Goal: Task Accomplishment & Management: Manage account settings

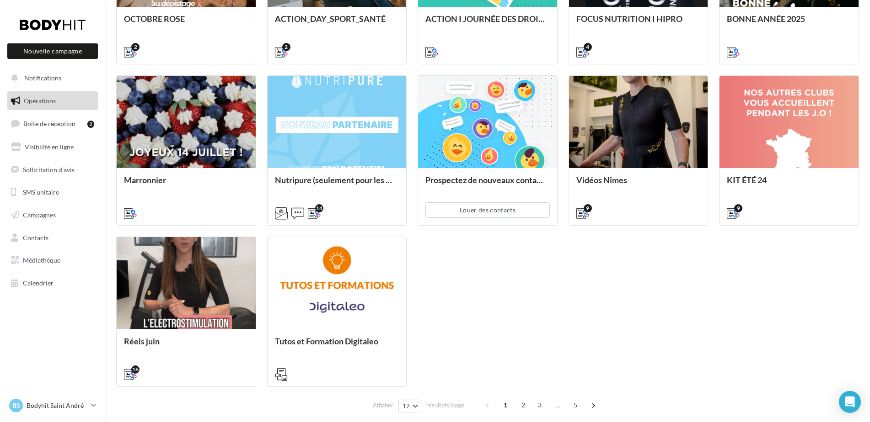
scroll to position [315, 0]
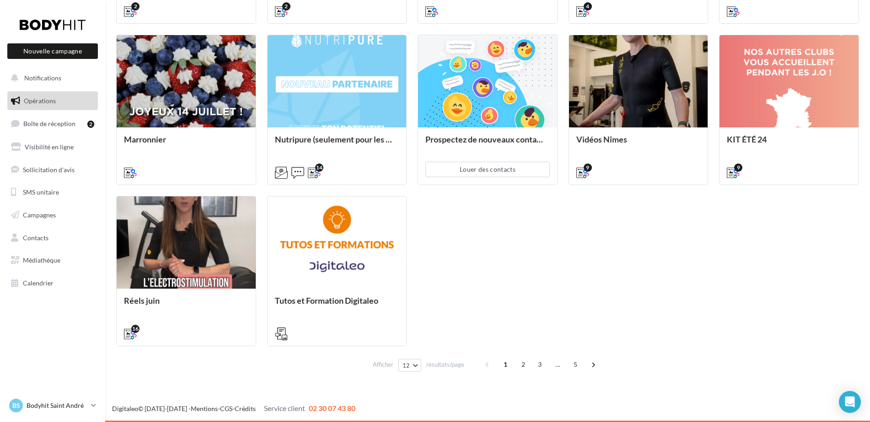
click at [59, 408] on p "Bodyhit Saint André" at bounding box center [57, 405] width 61 height 9
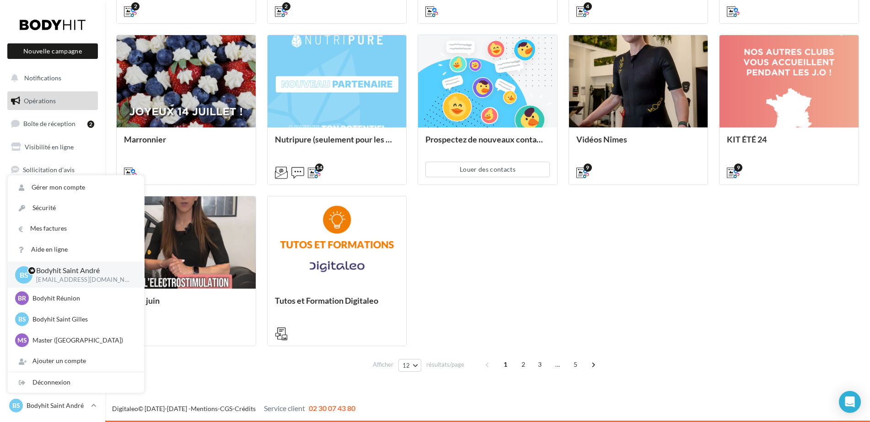
click at [498, 271] on div "OCTOBRE ROSE 2 ACTION_DAY_SPORT_SANTÉ 2 ACTION I JOURNÉE DES DROITS DES FEMMES …" at bounding box center [487, 109] width 742 height 473
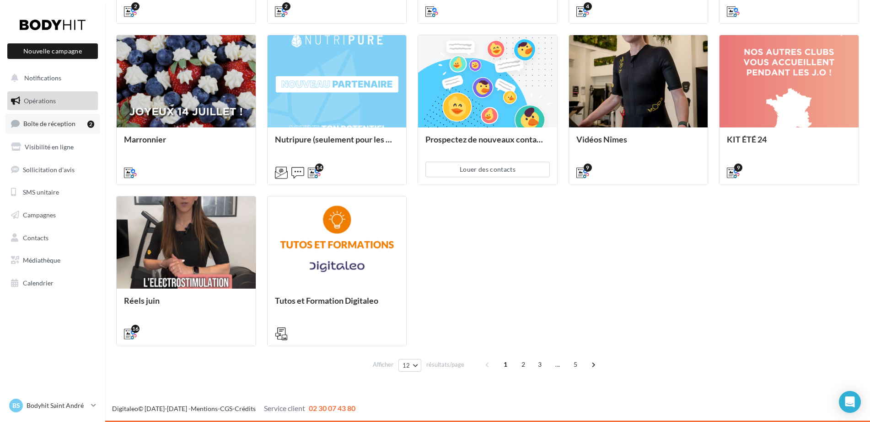
click at [52, 125] on span "Boîte de réception" at bounding box center [49, 124] width 52 height 8
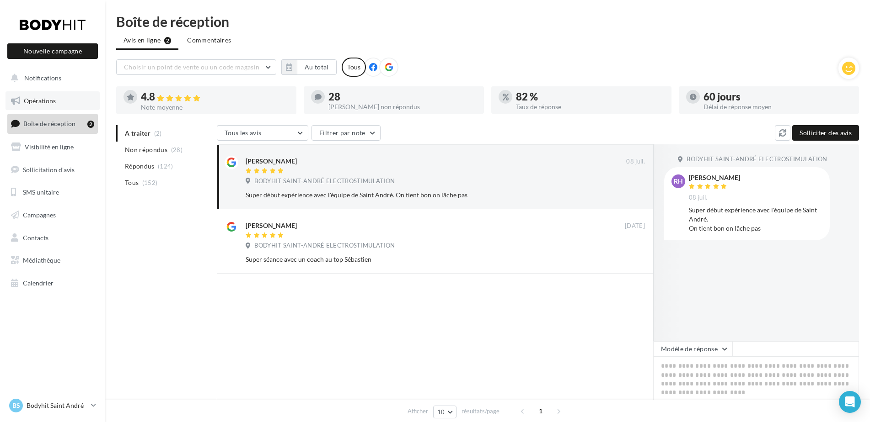
click at [53, 102] on span "Opérations" at bounding box center [40, 101] width 32 height 8
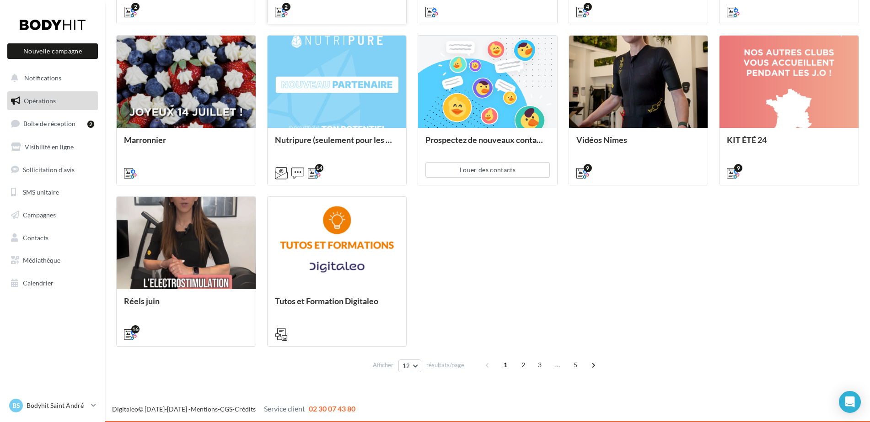
scroll to position [315, 0]
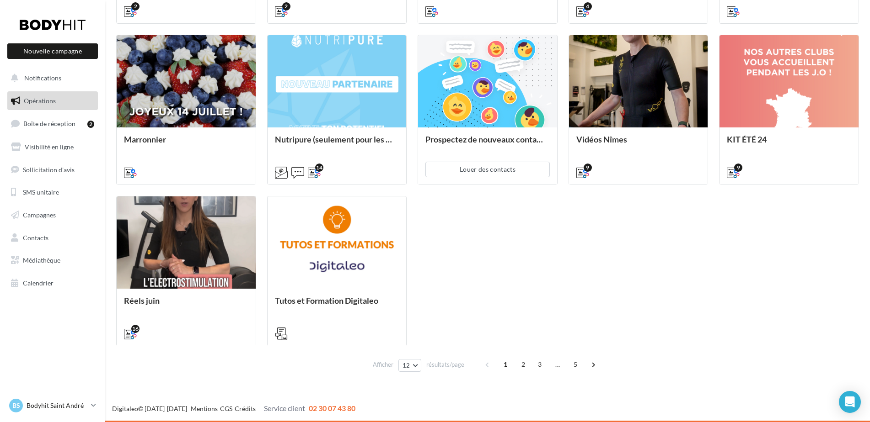
click at [47, 406] on p "Bodyhit Saint André" at bounding box center [57, 405] width 61 height 9
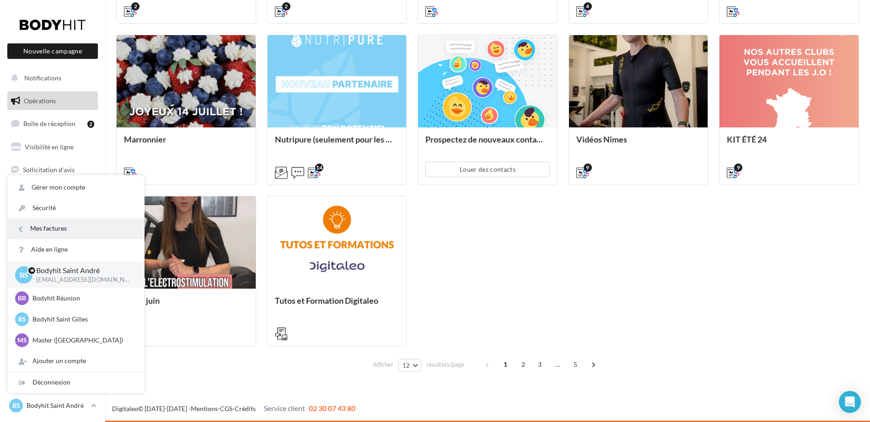
click at [45, 227] on link "Mes factures" at bounding box center [76, 229] width 136 height 21
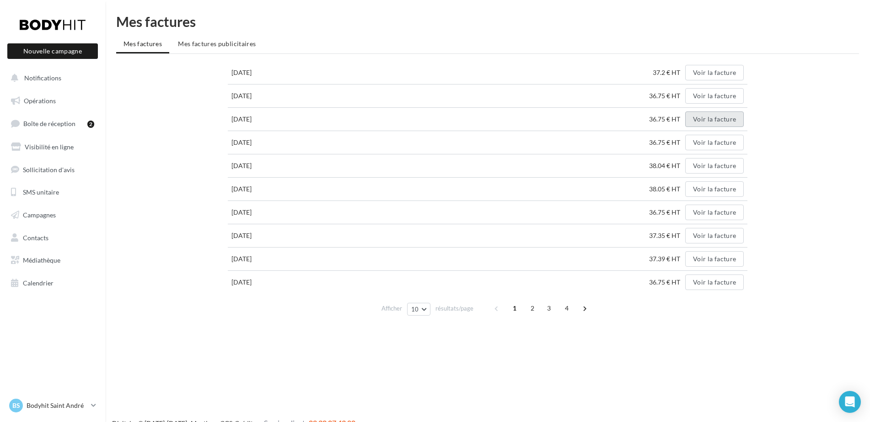
click at [719, 120] on button "Voir la facture" at bounding box center [714, 120] width 59 height 16
click at [720, 143] on button "Voir la facture" at bounding box center [714, 143] width 59 height 16
